Goal: Task Accomplishment & Management: Complete application form

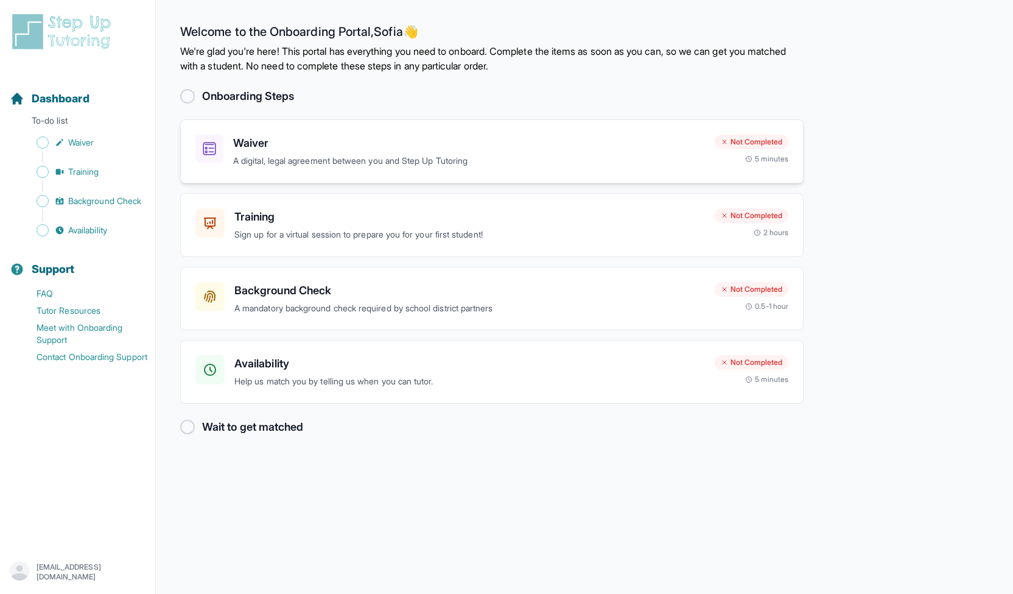
click at [382, 169] on div "Waiver A digital, legal agreement between you and Step Up Tutoring Not Complete…" at bounding box center [491, 151] width 623 height 64
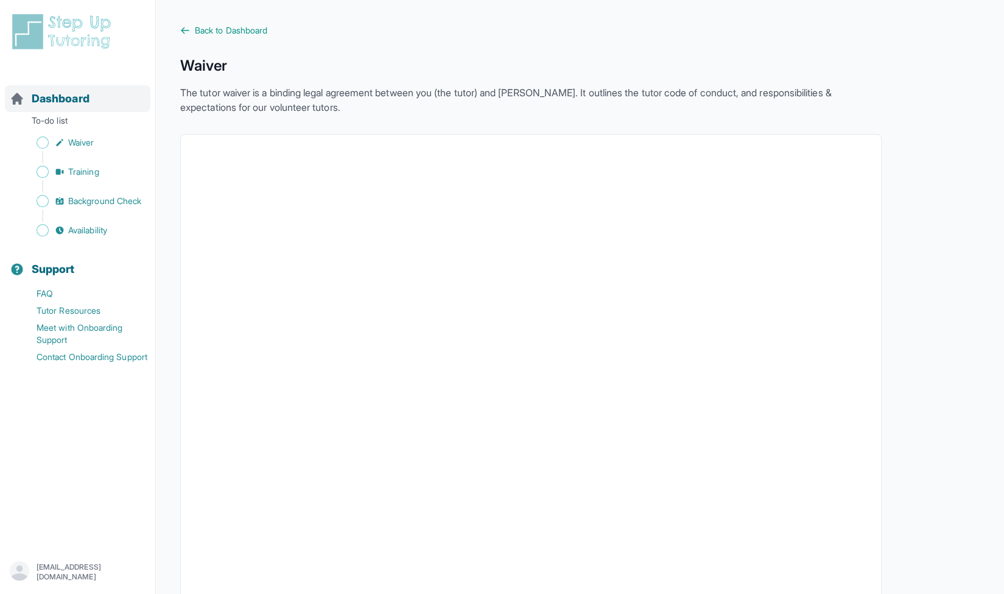
click at [82, 103] on span "Dashboard" at bounding box center [61, 98] width 58 height 17
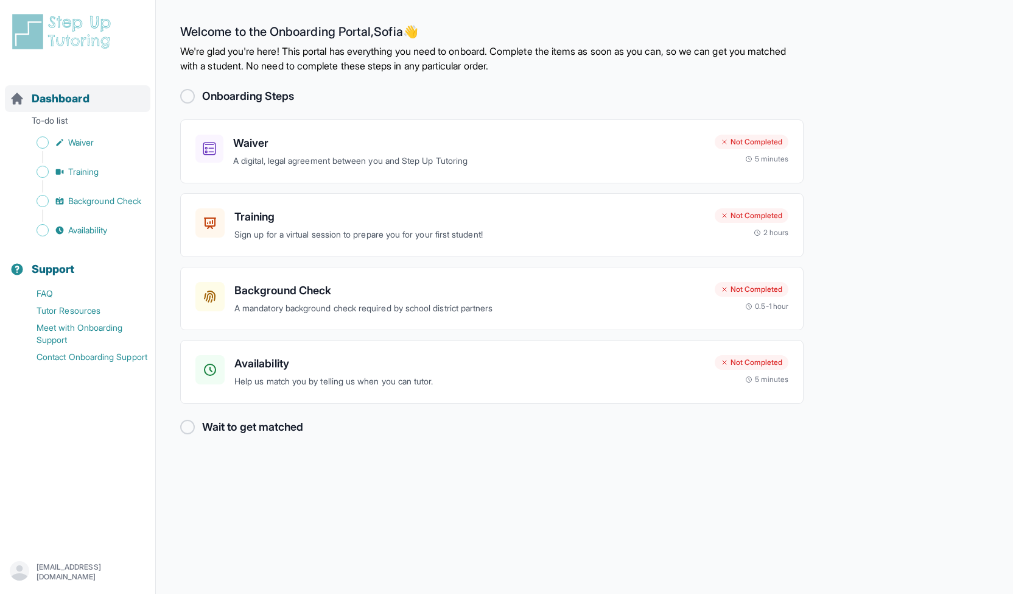
click at [96, 91] on div "Dashboard" at bounding box center [78, 98] width 146 height 27
click at [97, 111] on div "Dashboard" at bounding box center [78, 98] width 146 height 27
click at [94, 144] on span "Waiver" at bounding box center [81, 142] width 26 height 12
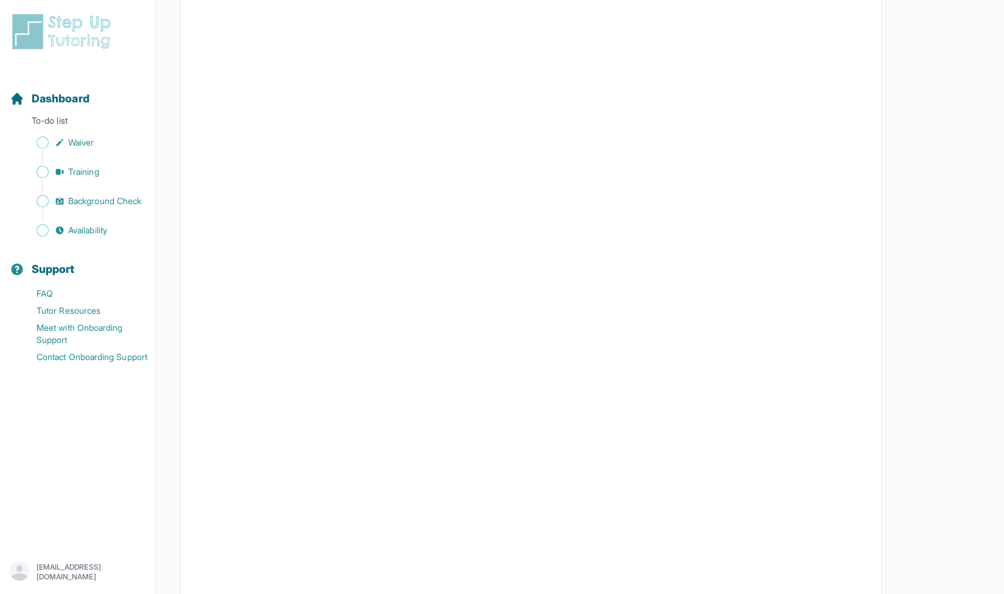
scroll to position [1551, 0]
click at [104, 145] on link "Waiver" at bounding box center [83, 142] width 146 height 17
click at [80, 115] on p "To-do list" at bounding box center [78, 122] width 146 height 17
click at [76, 94] on span "Dashboard" at bounding box center [61, 98] width 58 height 17
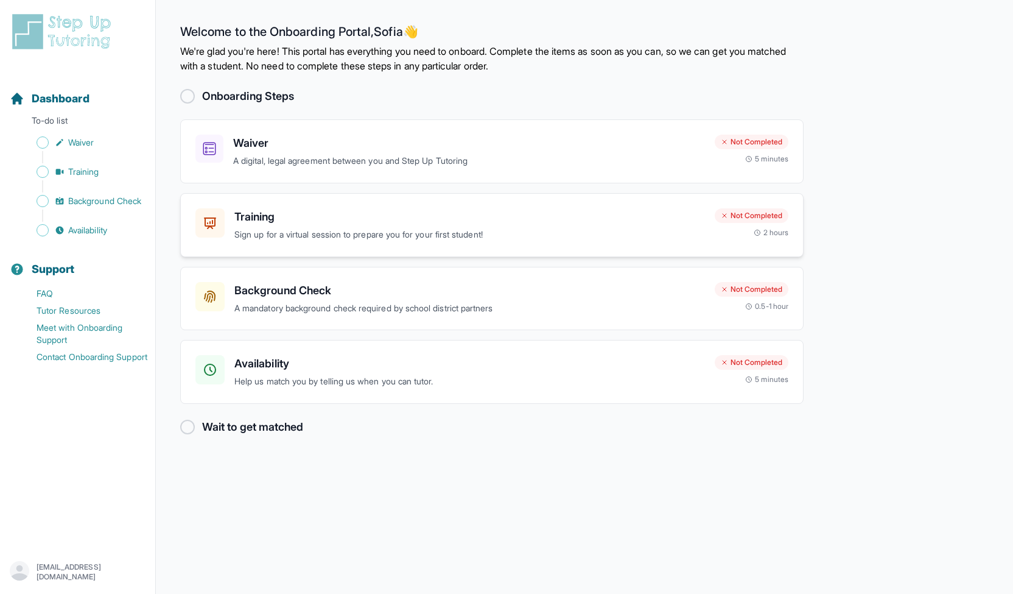
click at [348, 234] on p "Sign up for a virtual session to prepare you for your first student!" at bounding box center [469, 235] width 471 height 14
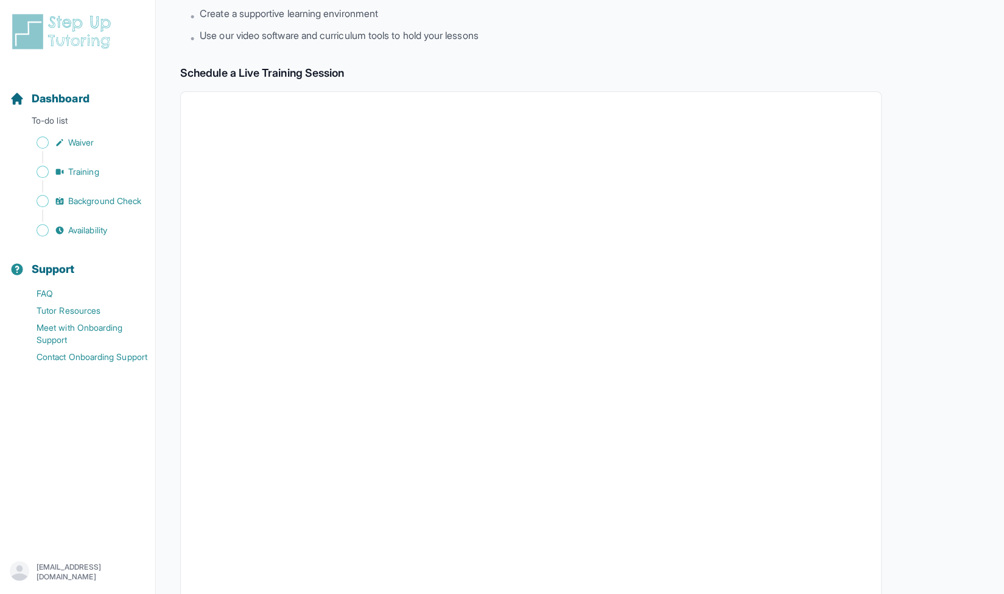
scroll to position [147, 0]
click at [82, 199] on span "Background Check" at bounding box center [104, 201] width 73 height 12
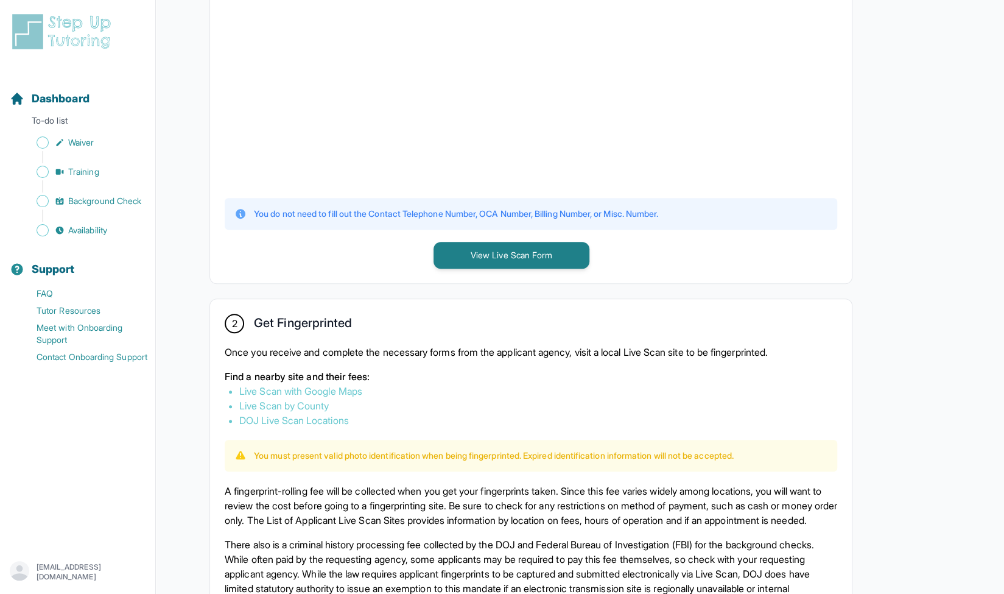
scroll to position [717, 0]
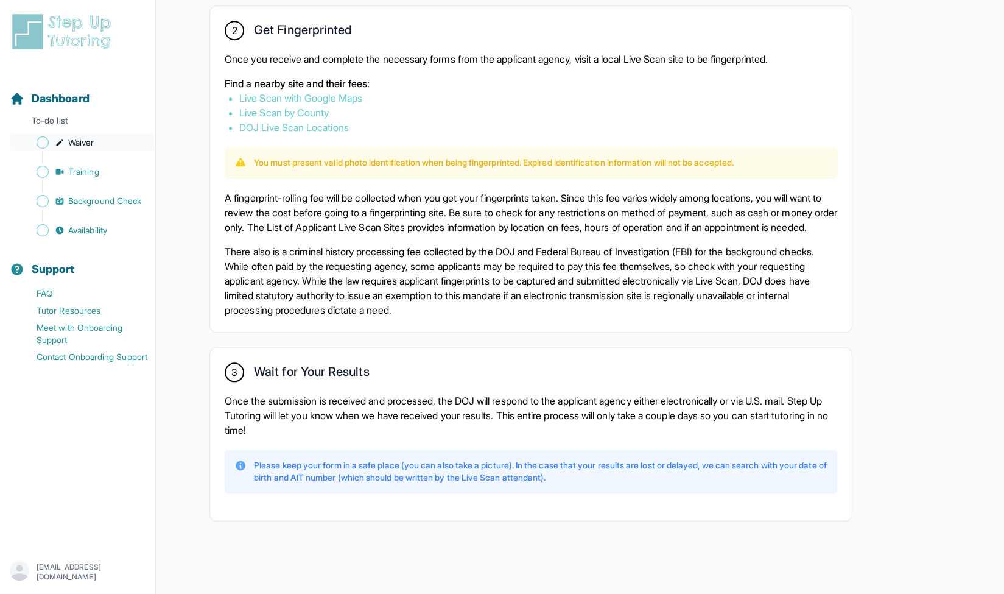
click at [78, 144] on span "Waiver" at bounding box center [81, 142] width 26 height 12
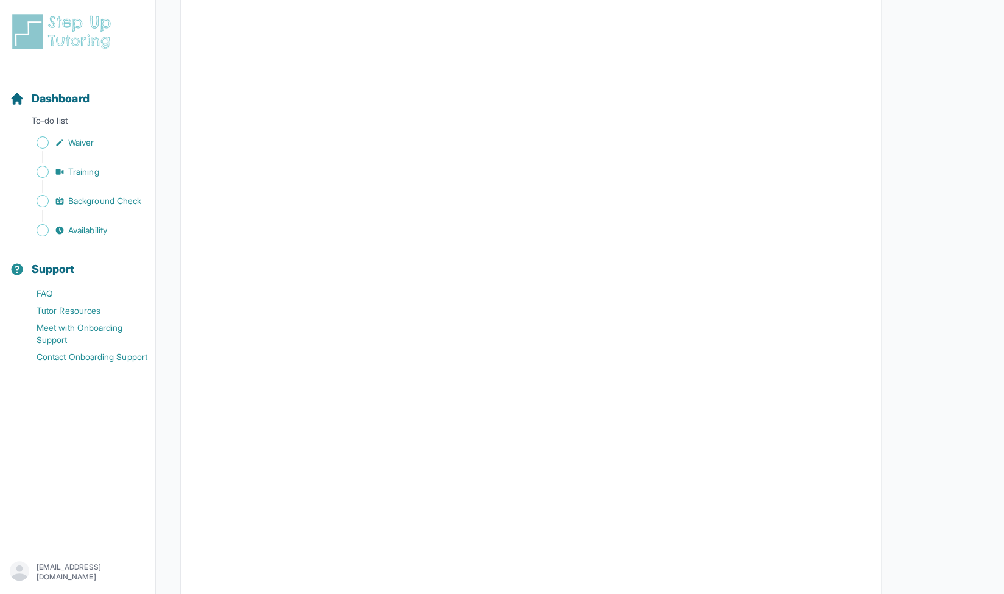
scroll to position [1383, 0]
click at [65, 103] on span "Dashboard" at bounding box center [61, 98] width 58 height 17
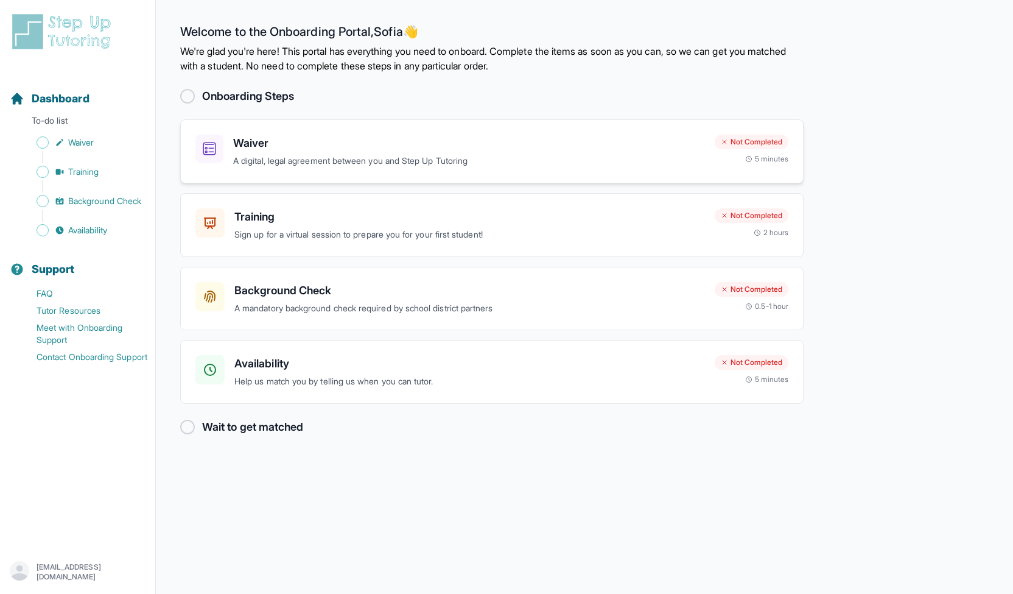
click at [286, 160] on p "A digital, legal agreement between you and Step Up Tutoring" at bounding box center [469, 161] width 472 height 14
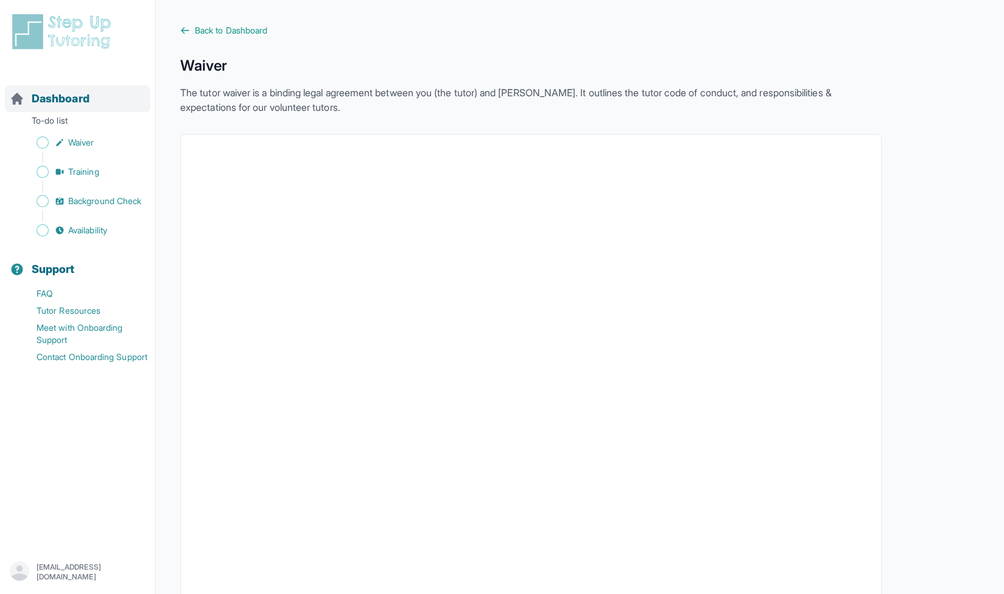
click at [99, 103] on div "Dashboard" at bounding box center [78, 98] width 146 height 27
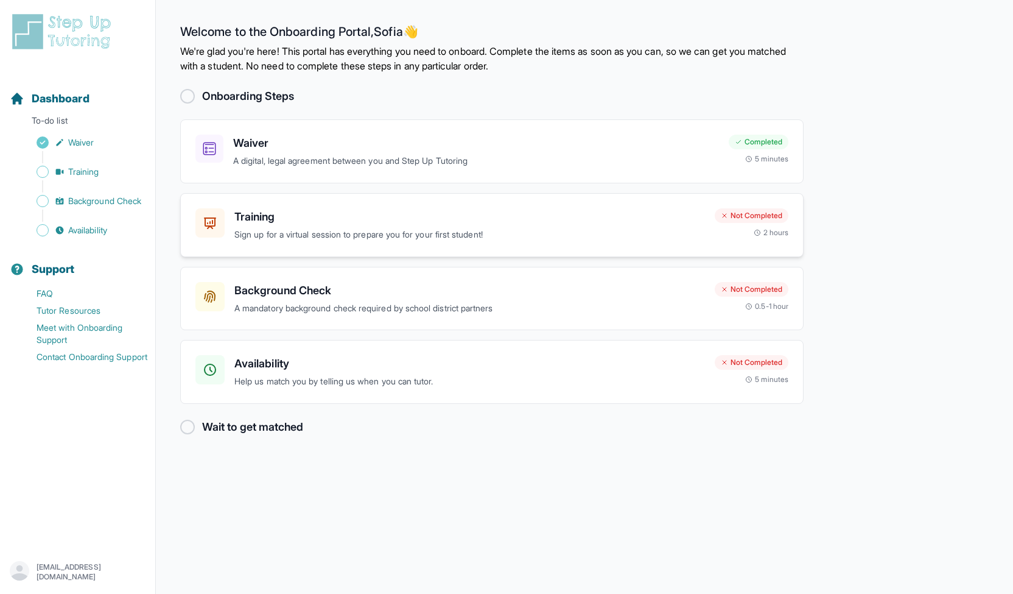
click at [335, 228] on p "Sign up for a virtual session to prepare you for your first student!" at bounding box center [469, 235] width 471 height 14
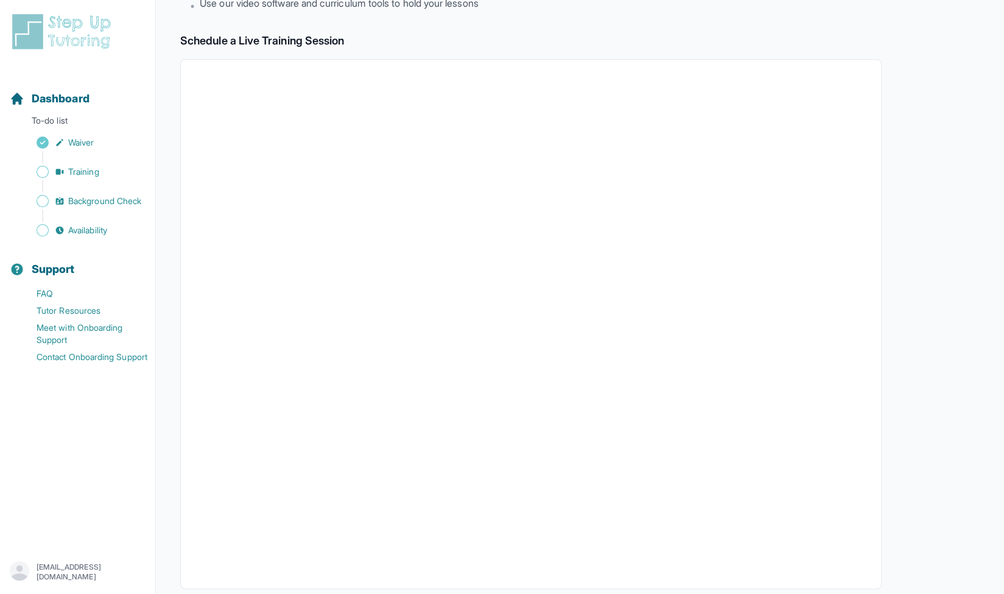
scroll to position [184, 0]
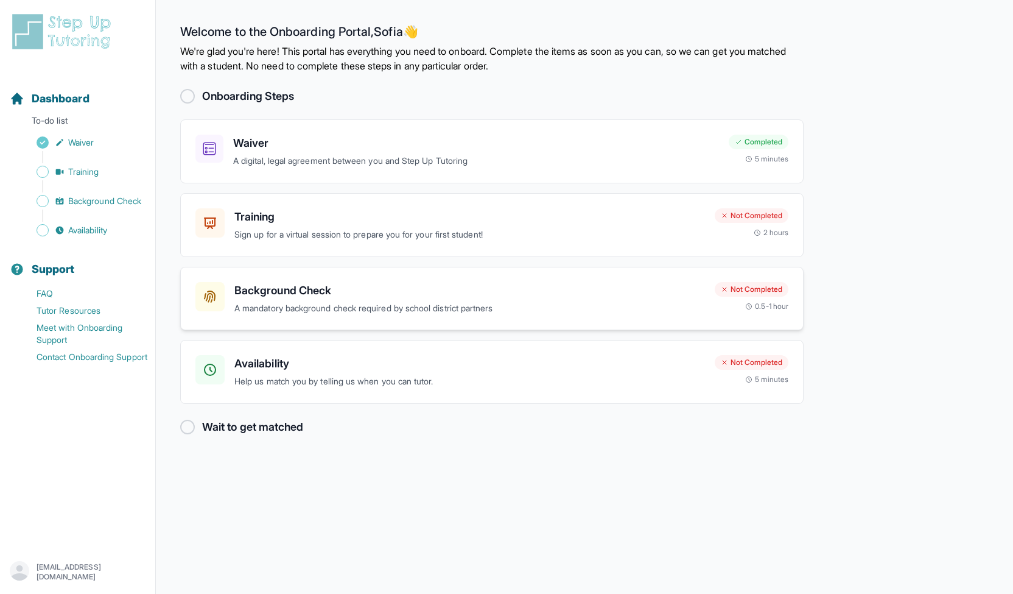
click at [335, 301] on p "A mandatory background check required by school district partners" at bounding box center [469, 308] width 471 height 14
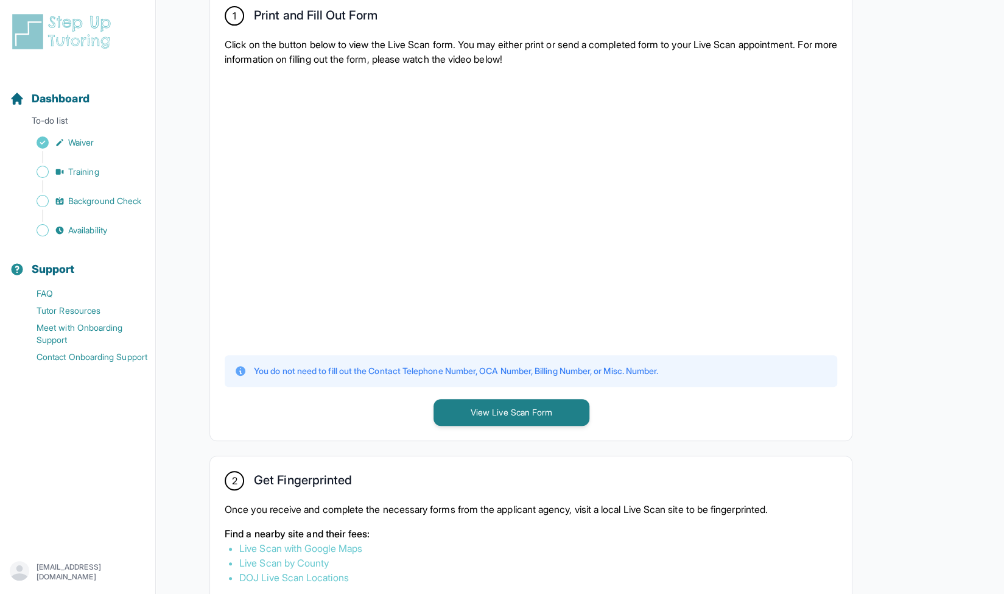
scroll to position [257, 0]
click at [477, 409] on button "View Live Scan Form" at bounding box center [512, 411] width 156 height 27
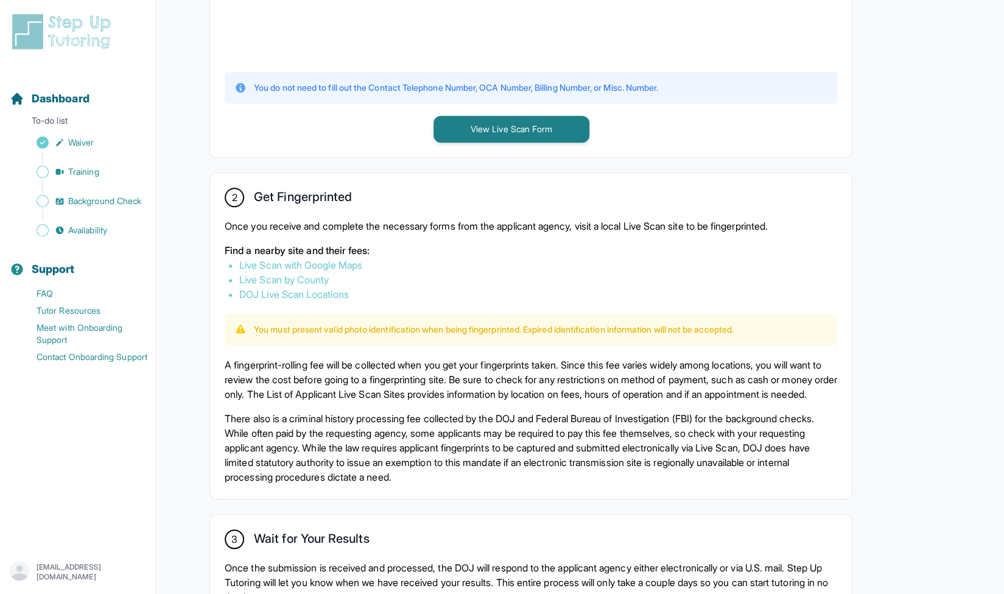
scroll to position [544, 0]
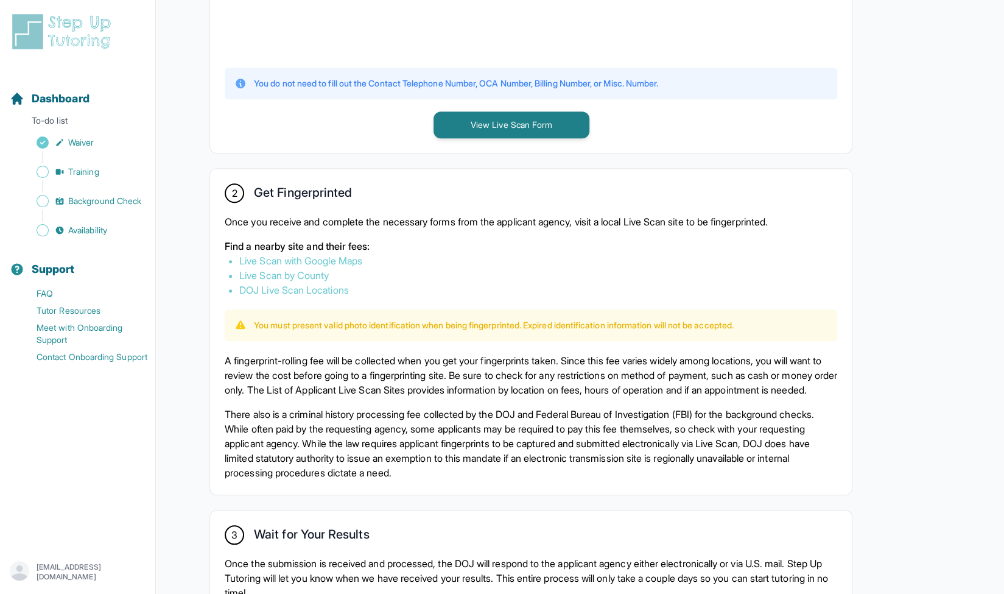
click at [369, 365] on p "A fingerprint-rolling fee will be collected when you get your fingerprints take…" at bounding box center [531, 375] width 613 height 44
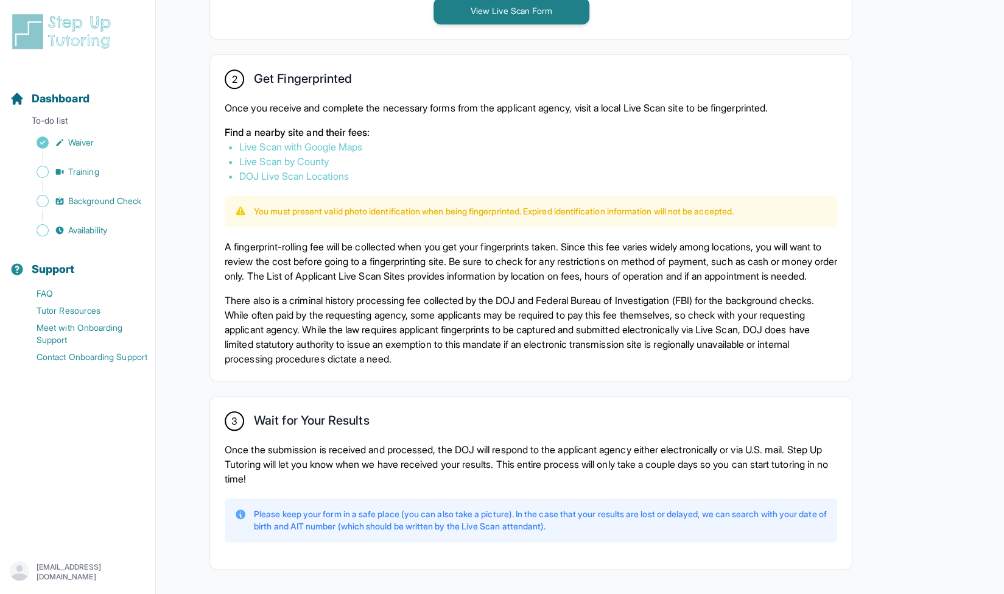
scroll to position [717, 0]
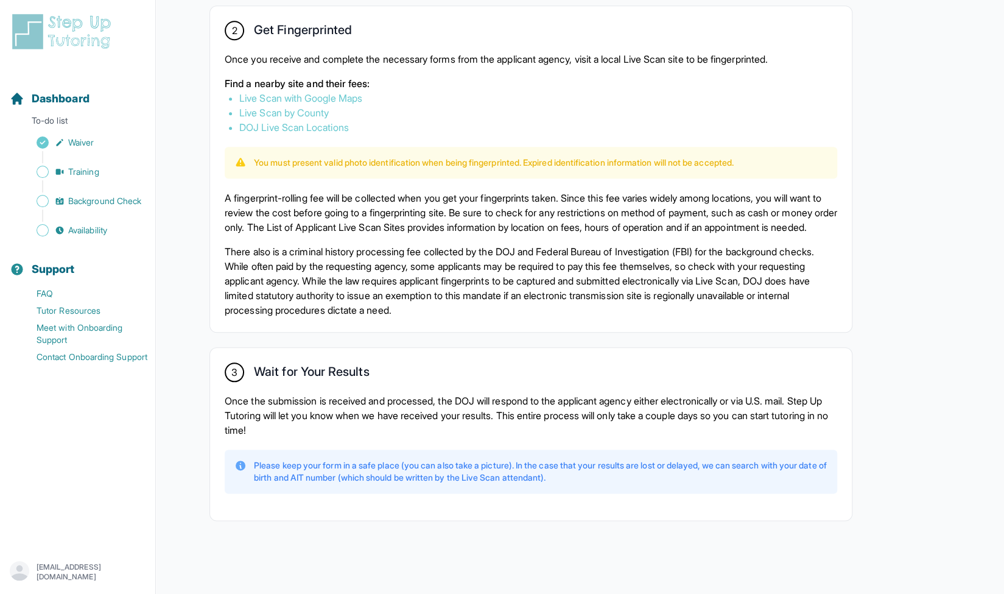
click at [93, 33] on img at bounding box center [64, 31] width 108 height 39
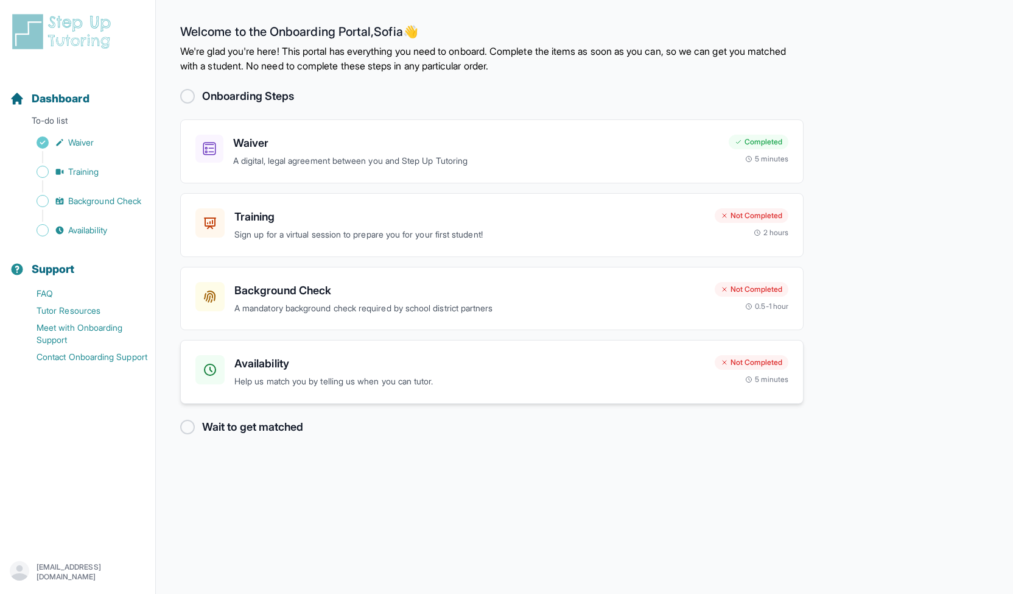
click at [314, 360] on h3 "Availability" at bounding box center [469, 363] width 471 height 17
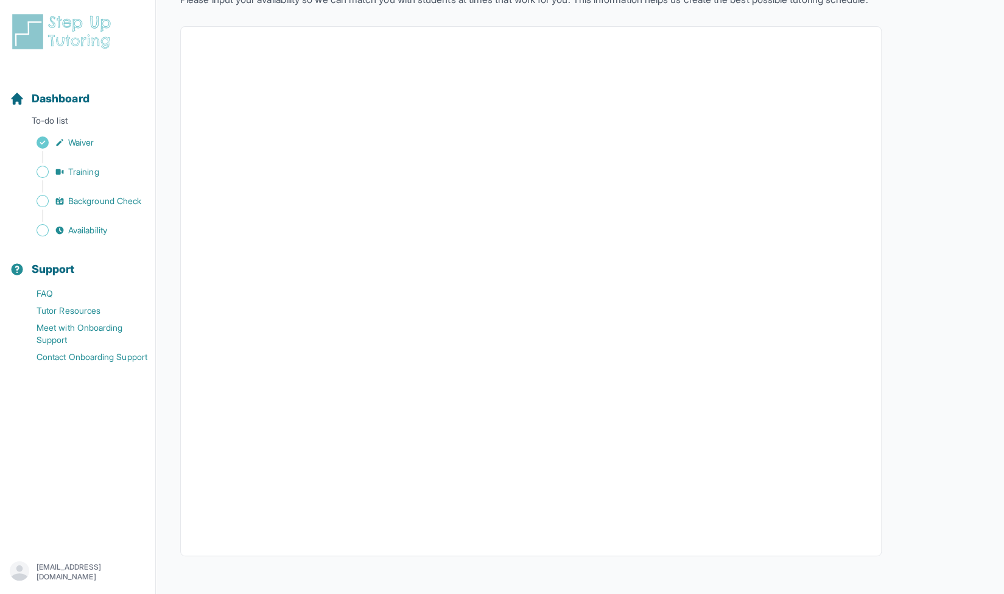
scroll to position [94, 0]
click at [49, 289] on link "FAQ" at bounding box center [83, 293] width 146 height 17
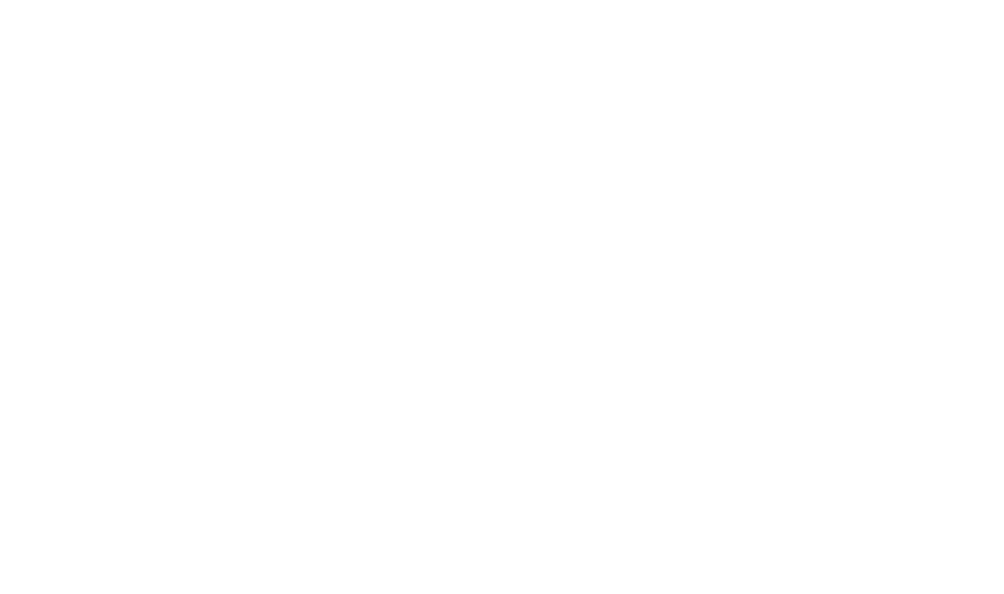
scroll to position [93, 0]
